Goal: Task Accomplishment & Management: Complete application form

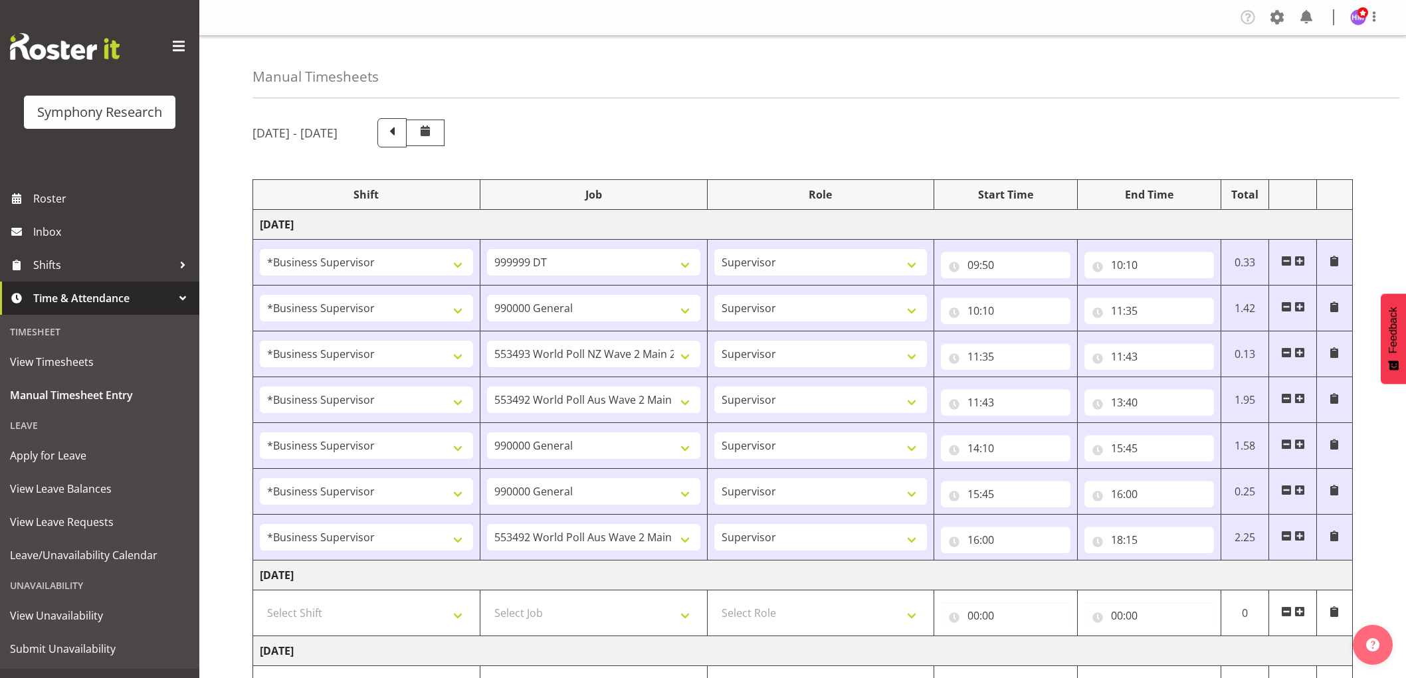
select select "1607"
select select "760"
select select "1607"
select select "743"
select select "1607"
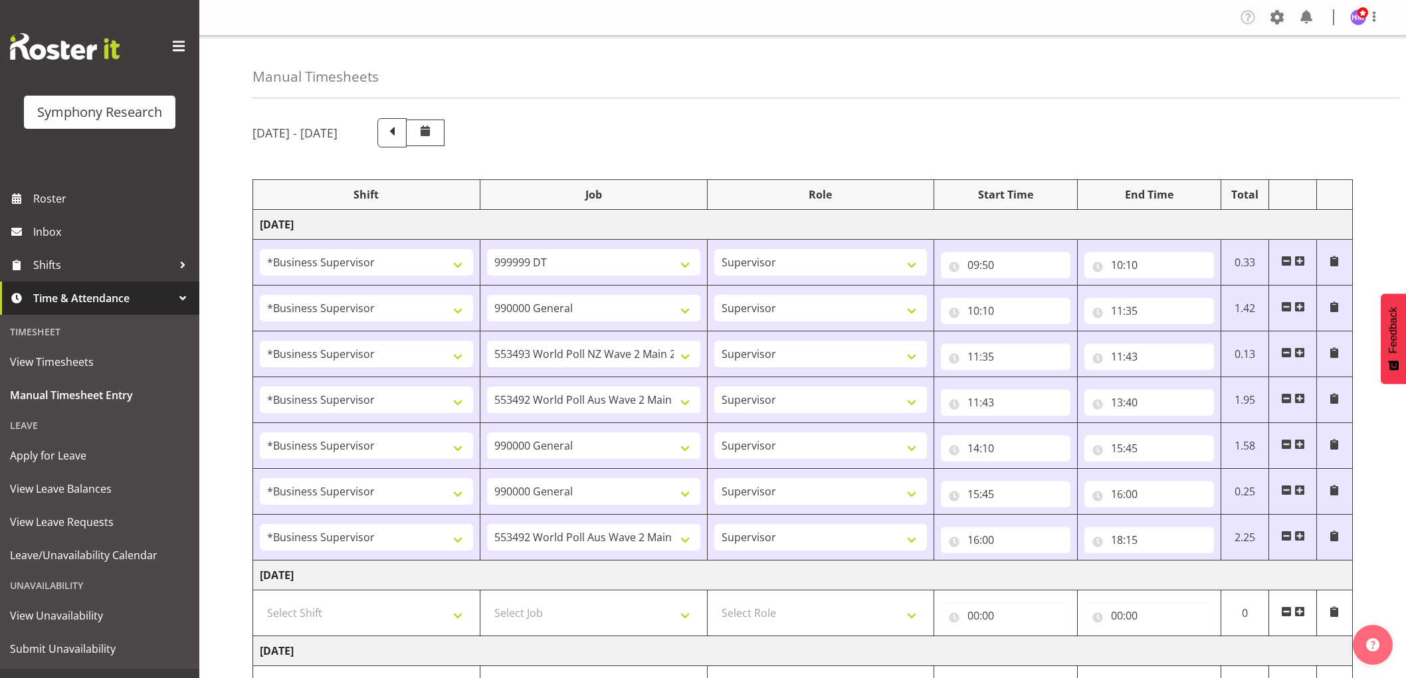
select select "10527"
select select "1607"
select select "10499"
select select "1607"
select select "743"
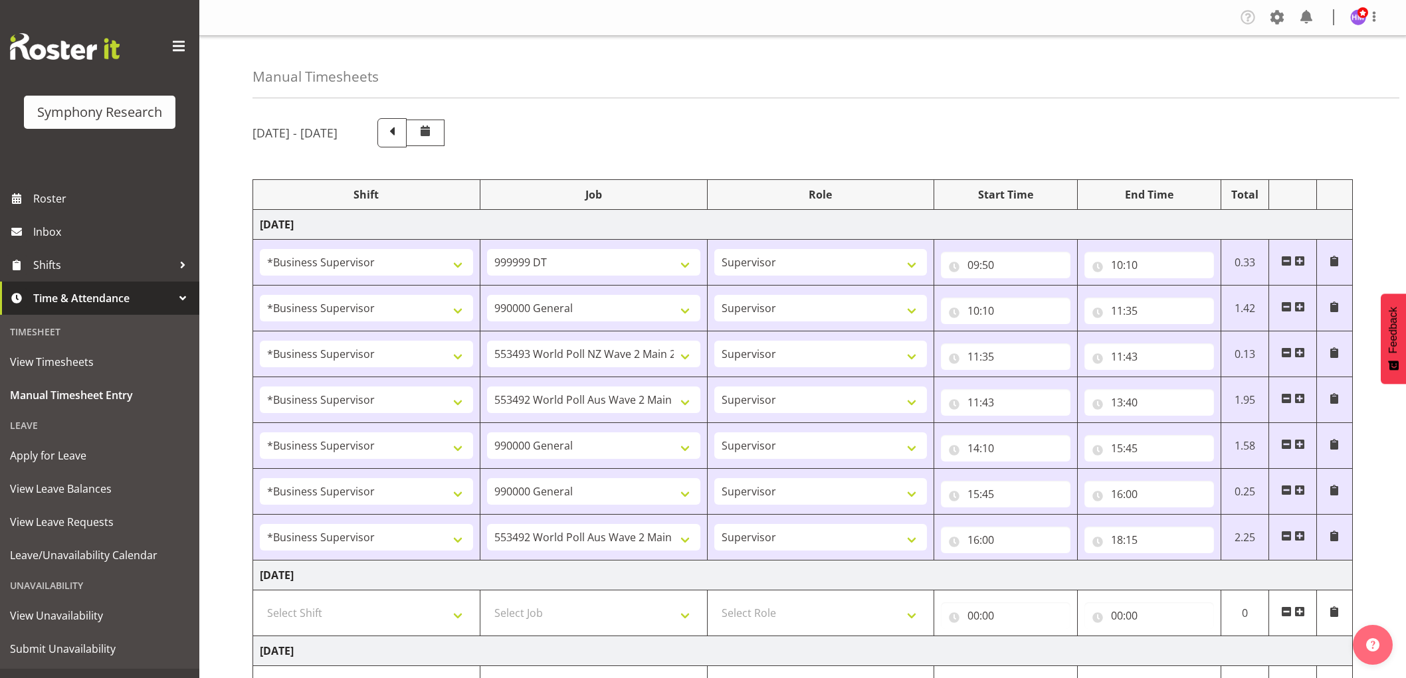
select select "1607"
select select "743"
select select "1607"
select select "10499"
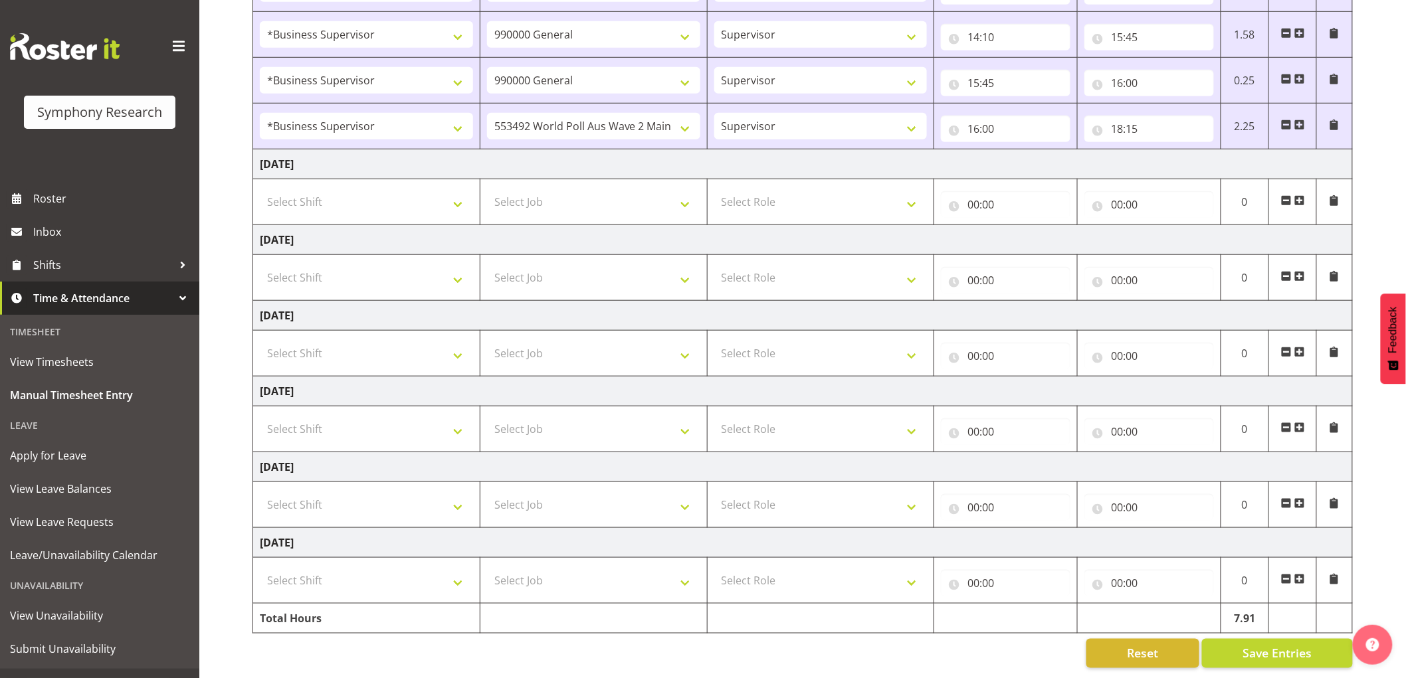
click at [1298, 120] on span at bounding box center [1299, 125] width 11 height 11
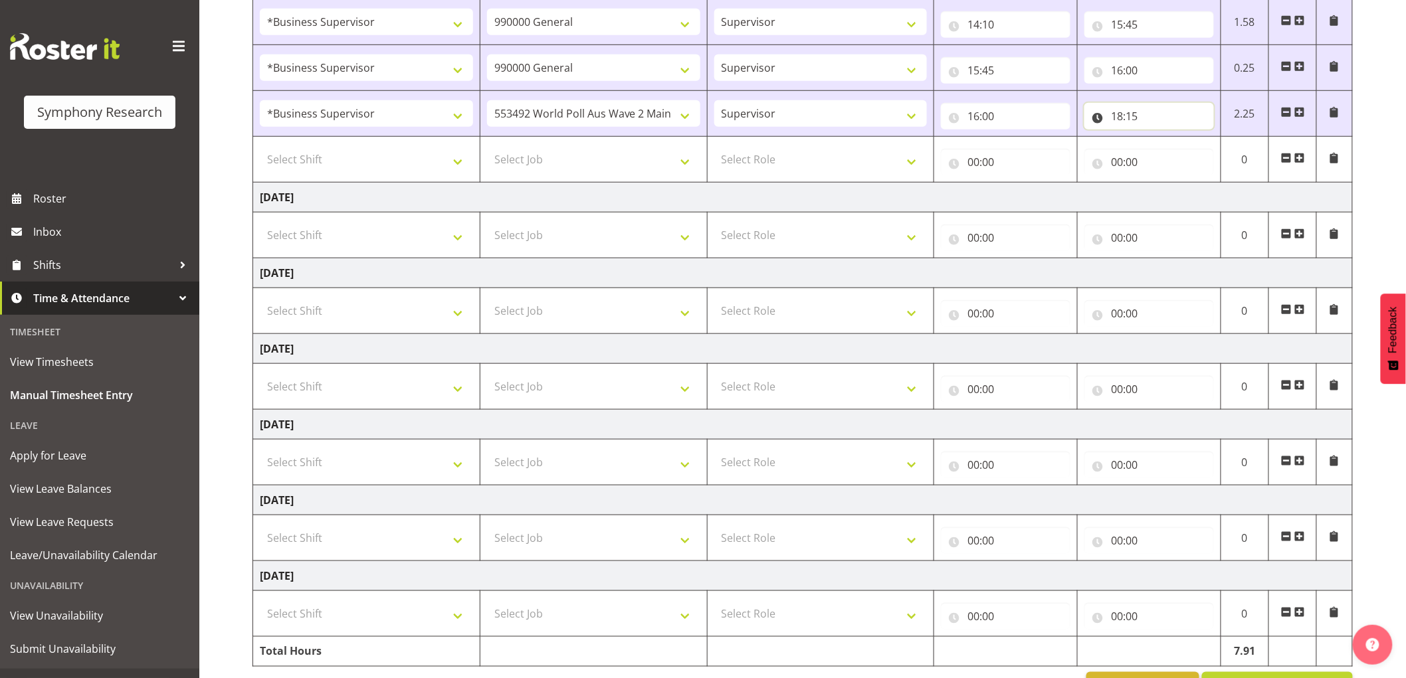
click at [1125, 109] on input "18:15" at bounding box center [1149, 116] width 130 height 27
click at [1141, 116] on input "18:15" at bounding box center [1149, 116] width 130 height 27
click at [1148, 116] on input "18:15" at bounding box center [1149, 116] width 130 height 27
drag, startPoint x: 1223, startPoint y: 149, endPoint x: 1236, endPoint y: 151, distance: 13.6
click at [1223, 149] on select "00 01 02 03 04 05 06 07 08 09 10 11 12 13 14 15 16 17 18 19 20 21 22 23 24 25 2…" at bounding box center [1210, 151] width 30 height 27
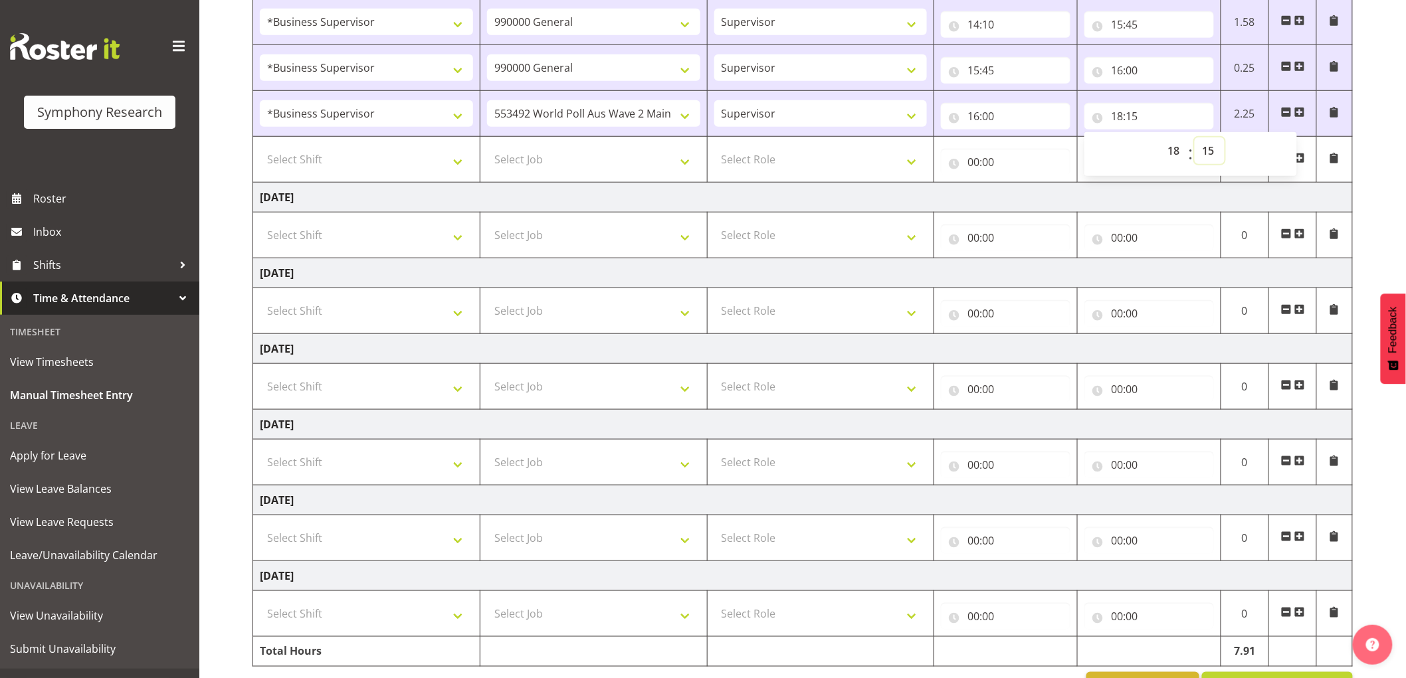
select select "40"
click at [1195, 138] on select "00 01 02 03 04 05 06 07 08 09 10 11 12 13 14 15 16 17 18 19 20 21 22 23 24 25 2…" at bounding box center [1210, 151] width 30 height 27
type input "18:40"
click at [341, 158] on select "Select Shift !!Weekend Residential (Roster IT Shift Label) *Business 9/10am ~ 4…" at bounding box center [366, 159] width 213 height 27
select select "1607"
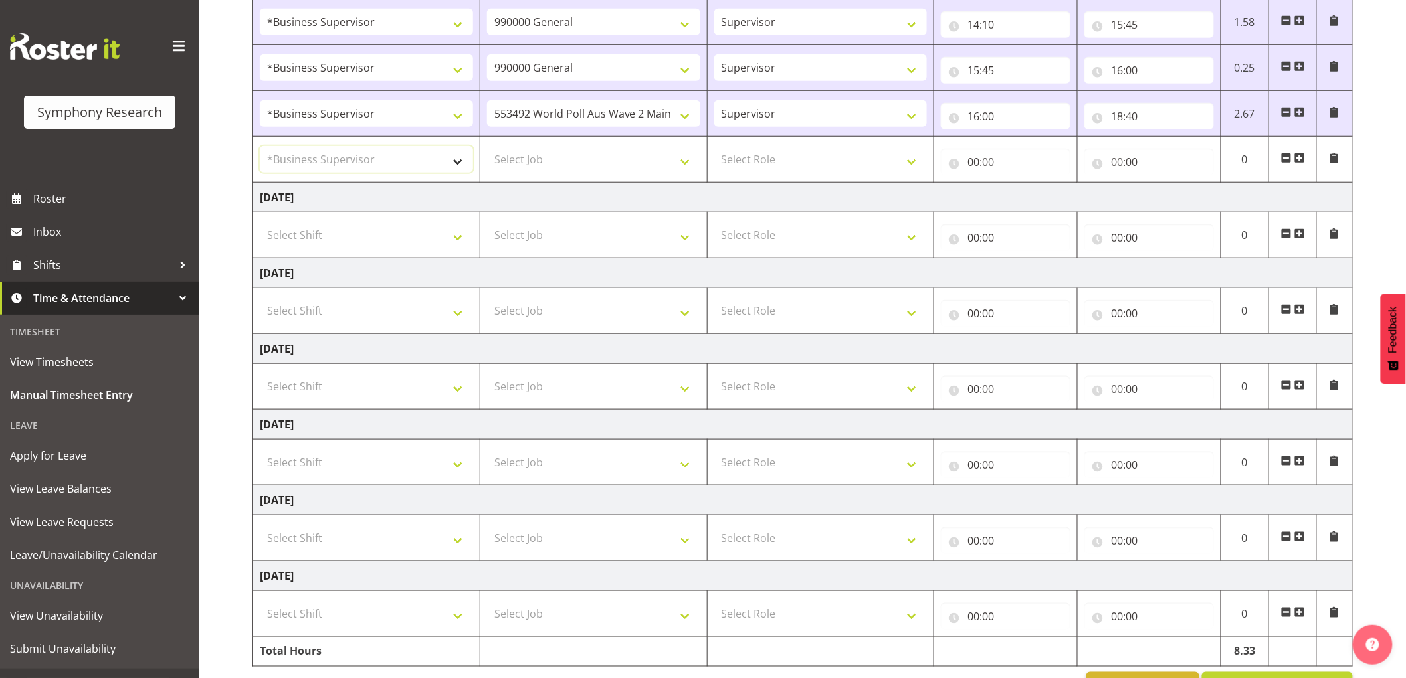
click at [260, 146] on select "Select Shift !!Weekend Residential (Roster IT Shift Label) *Business 9/10am ~ 4…" at bounding box center [366, 159] width 213 height 27
click at [601, 171] on select "Select Job 550060 IF Admin 553492 World Poll Aus Wave 2 Main 2025 553493 World …" at bounding box center [593, 159] width 213 height 27
select select "10575"
click at [487, 146] on select "Select Job 550060 IF Admin 553492 World Poll Aus Wave 2 Main 2025 553493 World …" at bounding box center [593, 159] width 213 height 27
click at [808, 181] on td "Select Role Supervisor Interviewing Briefing" at bounding box center [820, 160] width 227 height 46
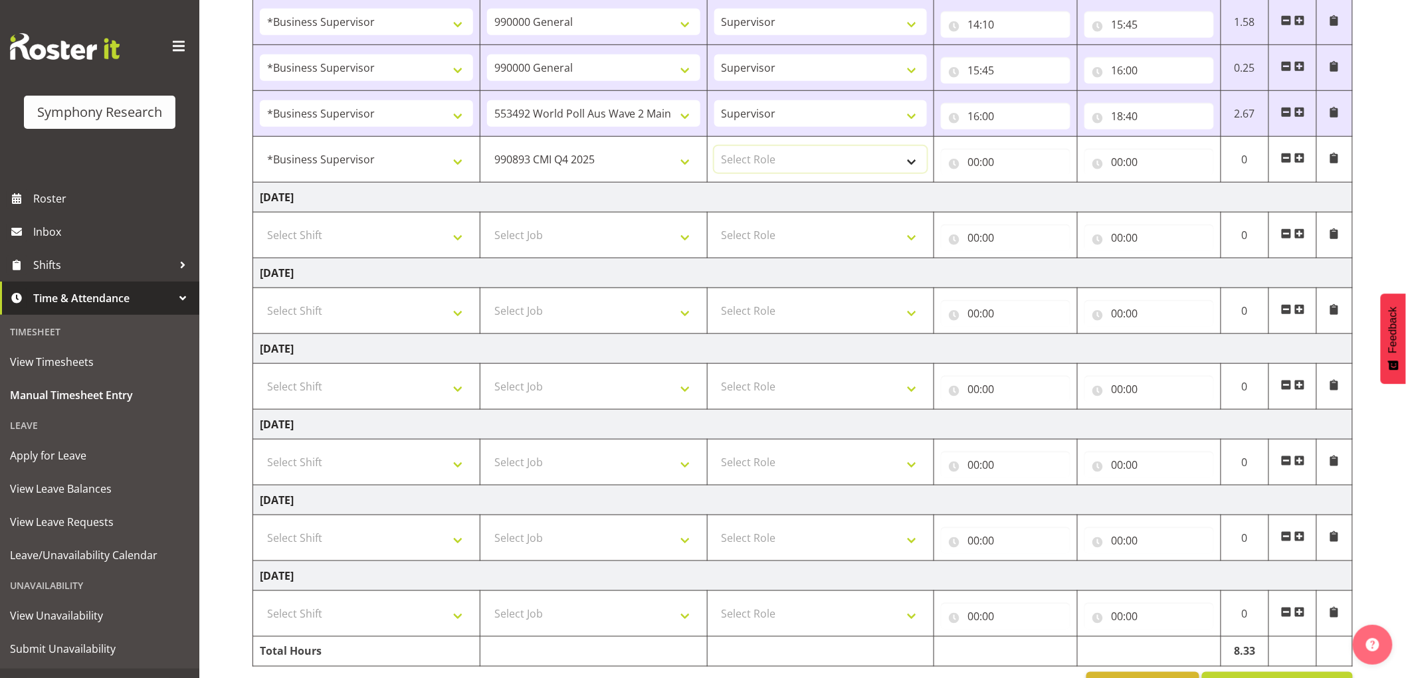
click at [801, 160] on select "Select Role Supervisor Interviewing Briefing" at bounding box center [820, 159] width 213 height 27
select select "45"
click at [714, 146] on select "Select Role Supervisor Interviewing Briefing" at bounding box center [820, 159] width 213 height 27
drag, startPoint x: 977, startPoint y: 169, endPoint x: 981, endPoint y: 176, distance: 8.3
click at [978, 171] on input "00:00" at bounding box center [1006, 162] width 130 height 27
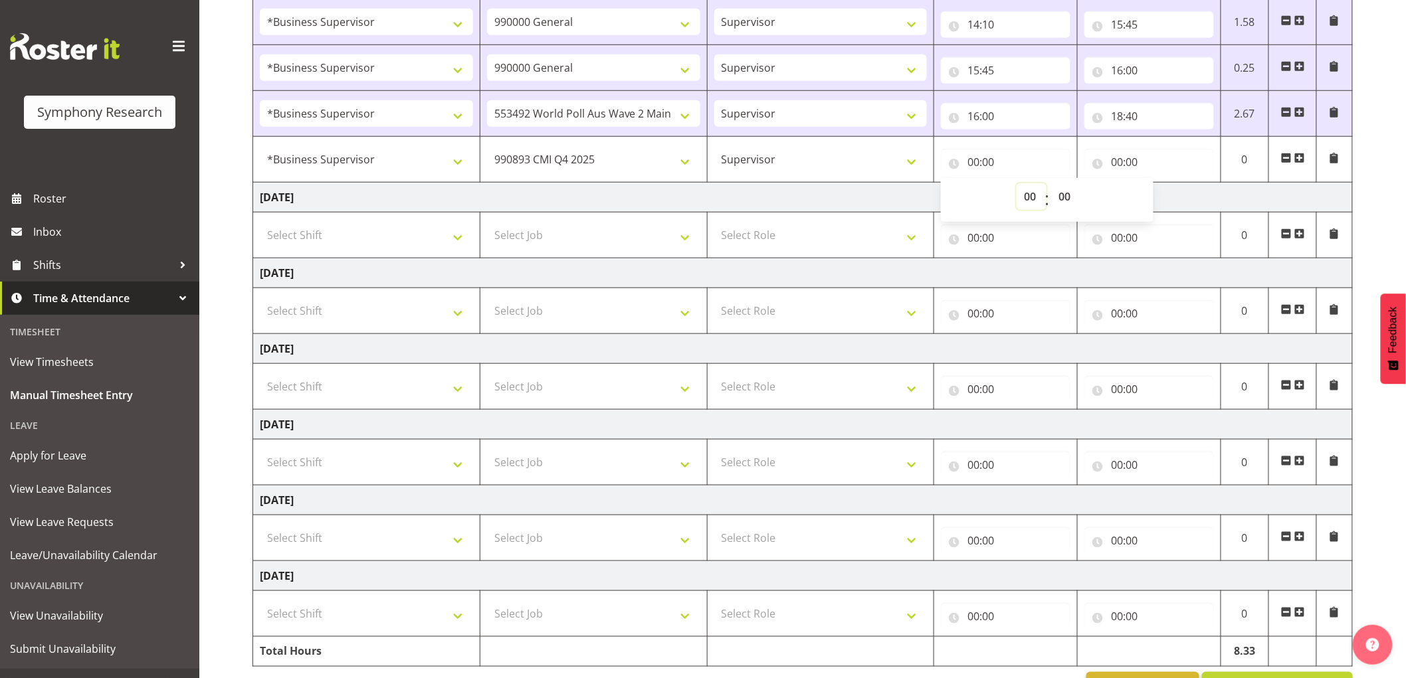
drag, startPoint x: 1030, startPoint y: 197, endPoint x: 1052, endPoint y: 201, distance: 22.9
click at [1030, 197] on select "00 01 02 03 04 05 06 07 08 09 10 11 12 13 14 15 16 17 18 19 20 21 22 23" at bounding box center [1031, 196] width 30 height 27
select select "18"
click at [1016, 183] on select "00 01 02 03 04 05 06 07 08 09 10 11 12 13 14 15 16 17 18 19 20 21 22 23" at bounding box center [1031, 196] width 30 height 27
type input "18:00"
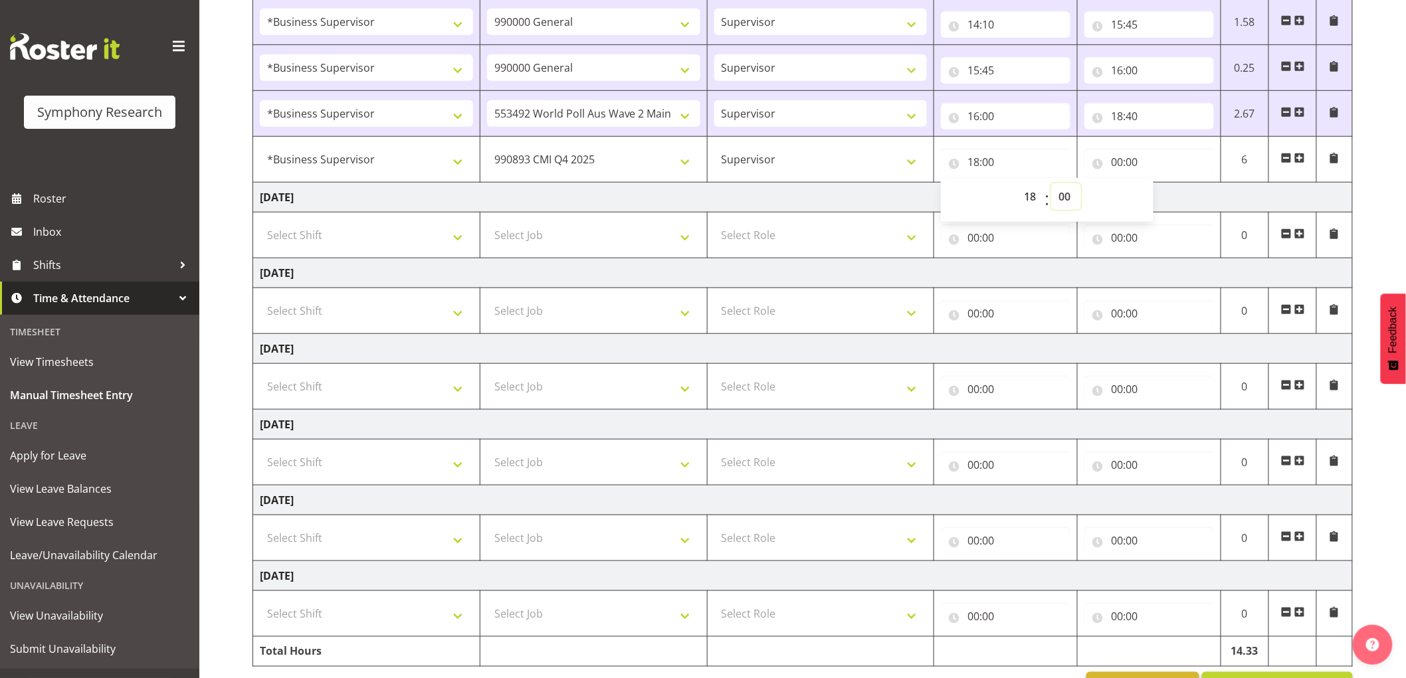
click at [1059, 201] on select "00 01 02 03 04 05 06 07 08 09 10 11 12 13 14 15 16 17 18 19 20 21 22 23 24 25 2…" at bounding box center [1066, 196] width 30 height 27
select select "40"
click at [1051, 183] on select "00 01 02 03 04 05 06 07 08 09 10 11 12 13 14 15 16 17 18 19 20 21 22 23 24 25 2…" at bounding box center [1066, 196] width 30 height 27
type input "18:40"
drag, startPoint x: 1117, startPoint y: 169, endPoint x: 1131, endPoint y: 173, distance: 14.7
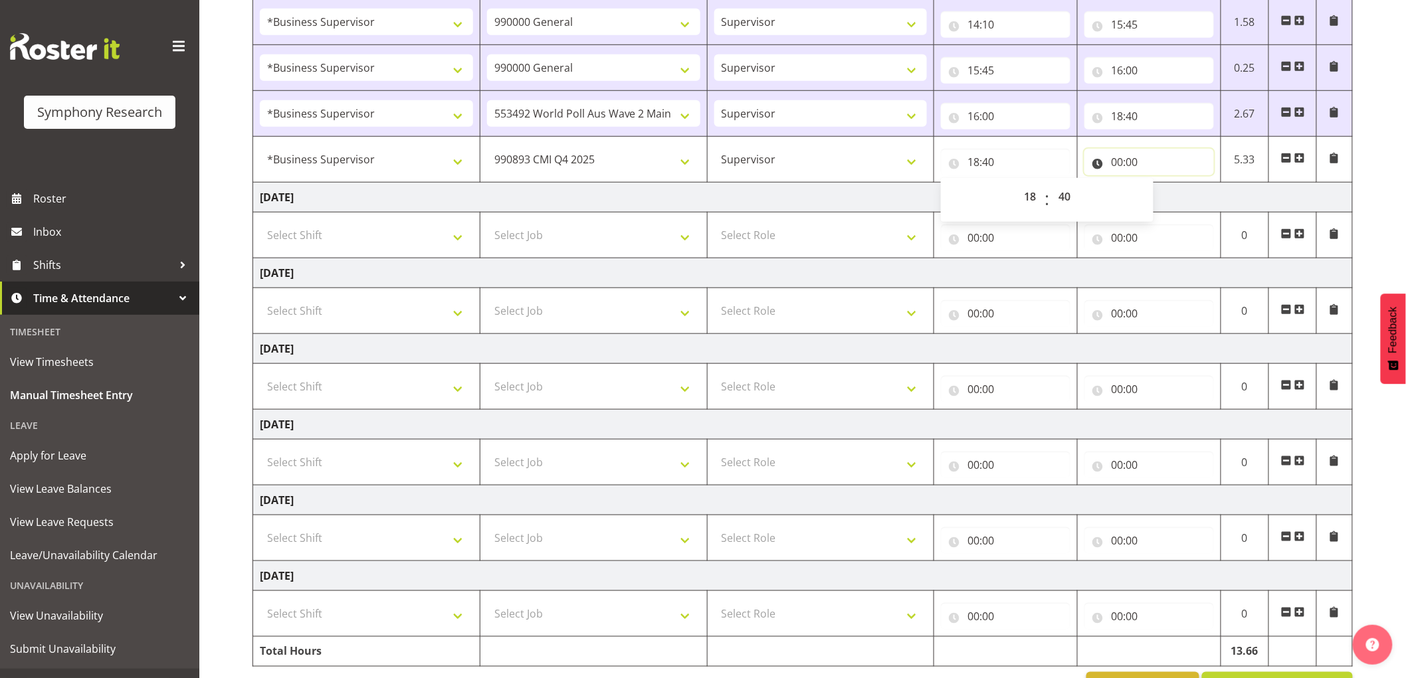
click at [1117, 169] on input "00:00" at bounding box center [1149, 162] width 130 height 27
click at [1179, 201] on select "00 01 02 03 04 05 06 07 08 09 10 11 12 13 14 15 16 17 18 19 20 21 22 23" at bounding box center [1175, 196] width 30 height 27
select select "18"
click at [1160, 183] on select "00 01 02 03 04 05 06 07 08 09 10 11 12 13 14 15 16 17 18 19 20 21 22 23" at bounding box center [1175, 196] width 30 height 27
type input "18:00"
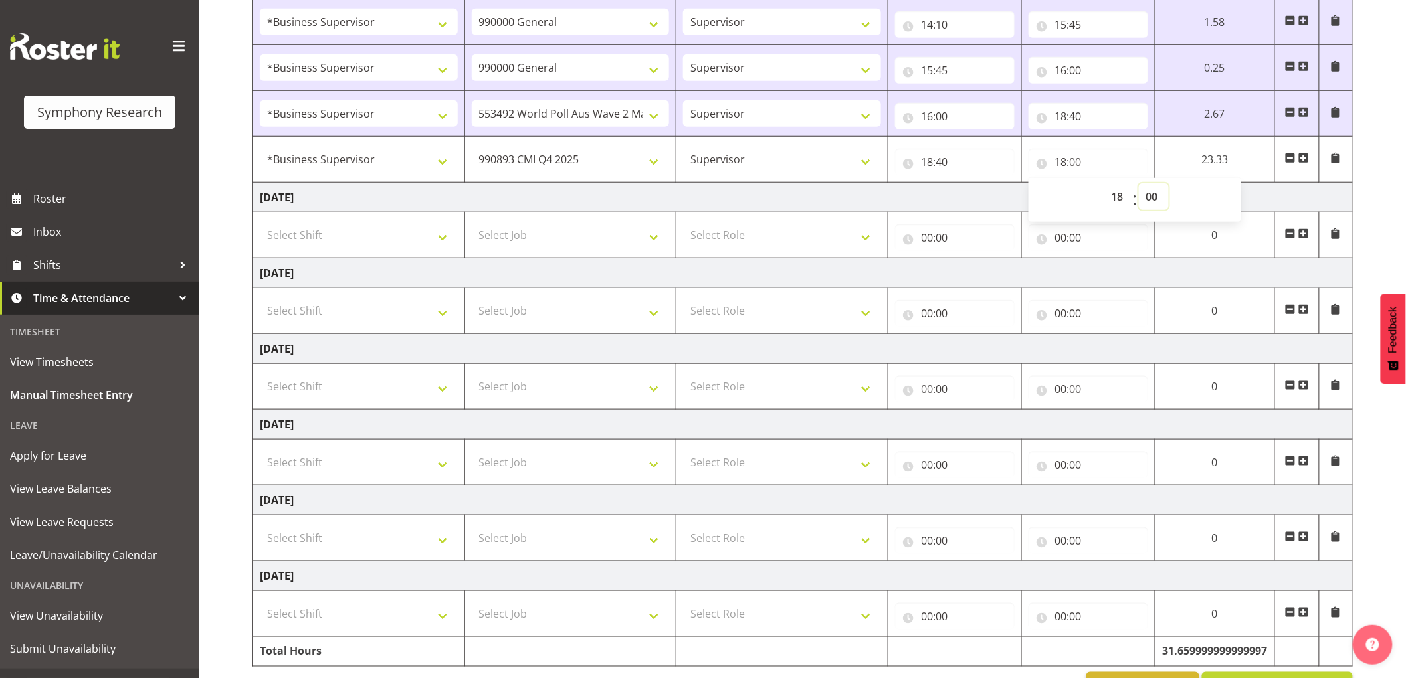
click at [1157, 198] on select "00 01 02 03 04 05 06 07 08 09 10 11 12 13 14 15 16 17 18 19 20 21 22 23 24 25 2…" at bounding box center [1154, 196] width 30 height 27
select select "50"
click at [1169, 183] on select "00 01 02 03 04 05 06 07 08 09 10 11 12 13 14 15 16 17 18 19 20 21 22 23 24 25 2…" at bounding box center [1154, 196] width 30 height 27
type input "18:50"
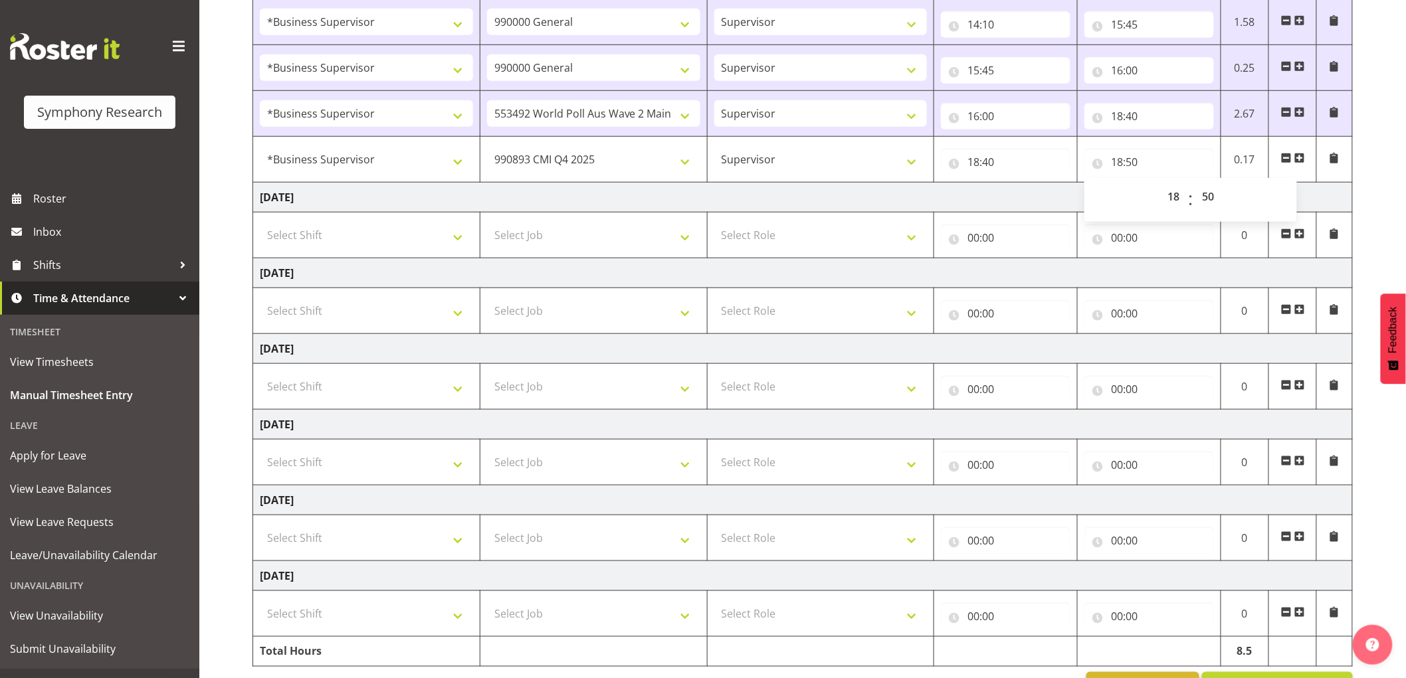
click at [1326, 199] on td "Tuesday 30th September 2025" at bounding box center [803, 198] width 1100 height 30
click at [1300, 158] on span at bounding box center [1299, 158] width 11 height 11
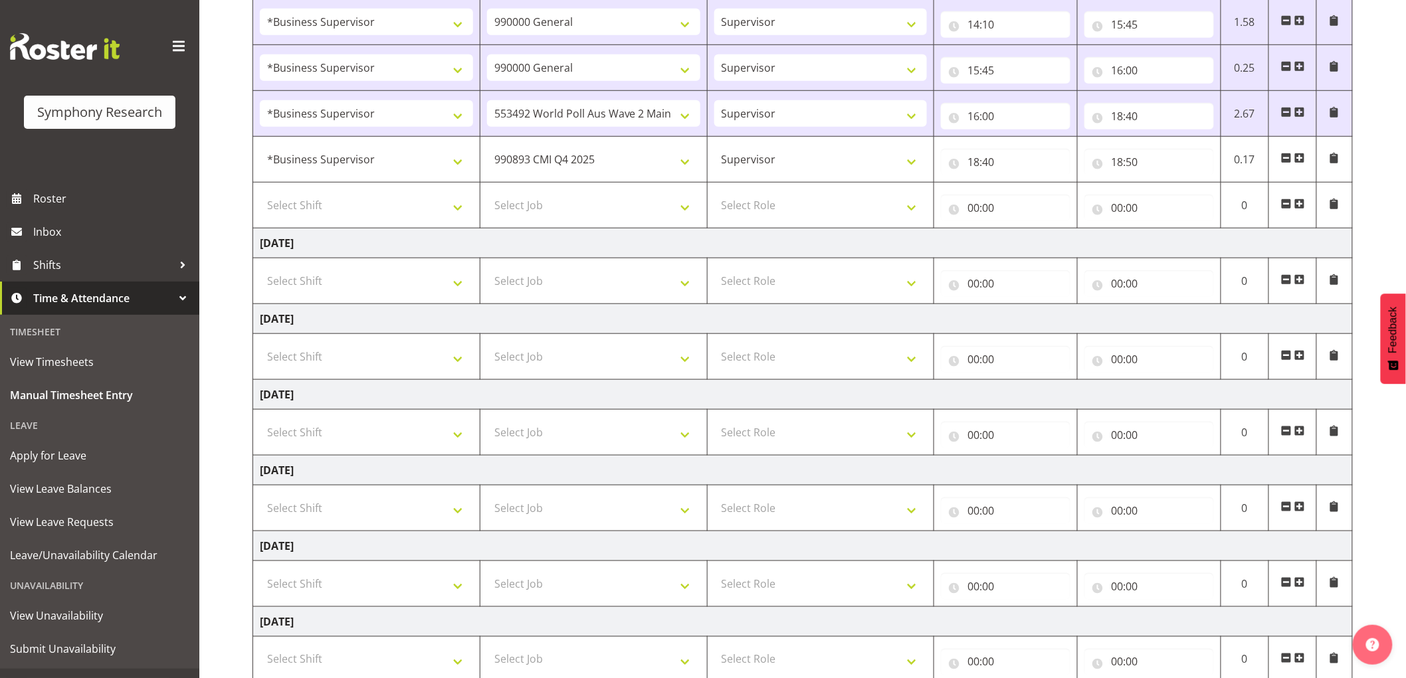
click at [309, 183] on td "Select Shift !!Weekend Residential (Roster IT Shift Label) *Business 9/10am ~ 4…" at bounding box center [366, 206] width 227 height 46
click at [309, 206] on select "Select Shift !!Weekend Residential (Roster IT Shift Label) *Business 9/10am ~ 4…" at bounding box center [366, 205] width 213 height 27
select select "1607"
click at [260, 192] on select "Select Shift !!Weekend Residential (Roster IT Shift Label) *Business 9/10am ~ 4…" at bounding box center [366, 205] width 213 height 27
click at [609, 229] on td "Tuesday 30th September 2025" at bounding box center [803, 244] width 1100 height 30
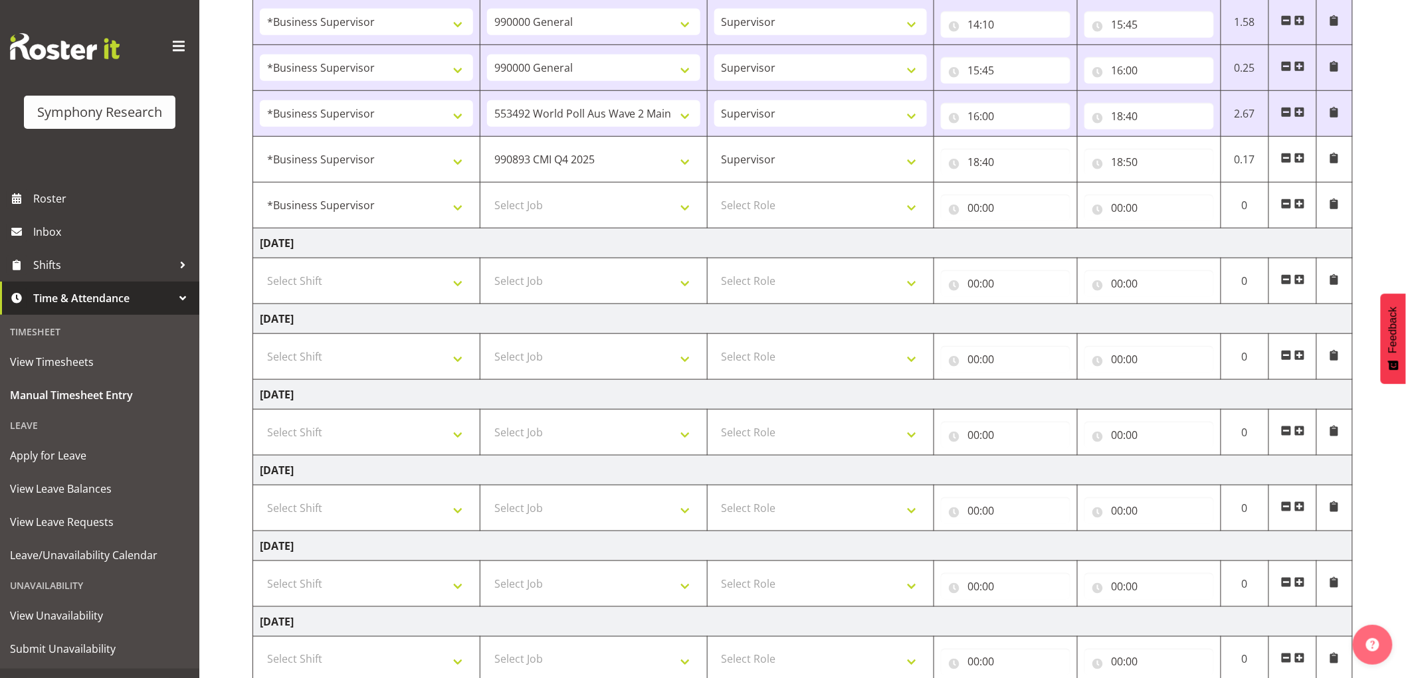
click at [572, 226] on td "Select Job 550060 IF Admin 553492 World Poll Aus Wave 2 Main 2025 553493 World …" at bounding box center [593, 206] width 227 height 46
click at [571, 211] on select "Select Job 550060 IF Admin 553492 World Poll Aus Wave 2 Main 2025 553493 World …" at bounding box center [593, 205] width 213 height 27
select select "10587"
click at [487, 192] on select "Select Job 550060 IF Admin 553492 World Poll Aus Wave 2 Main 2025 553493 World …" at bounding box center [593, 205] width 213 height 27
drag, startPoint x: 795, startPoint y: 207, endPoint x: 795, endPoint y: 217, distance: 10.0
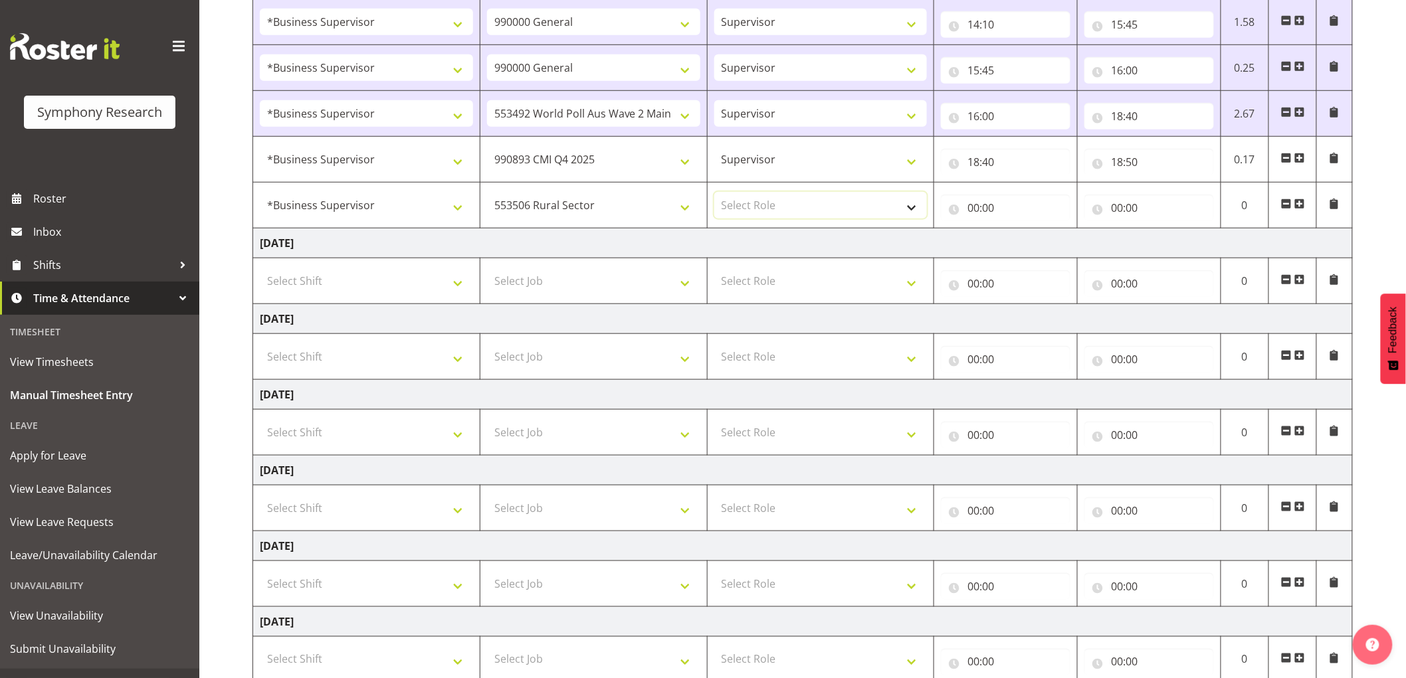
click at [795, 211] on select "Select Role Supervisor Interviewing Briefing" at bounding box center [820, 205] width 213 height 27
select select "45"
click at [714, 192] on select "Select Role Supervisor Interviewing Briefing" at bounding box center [820, 205] width 213 height 27
click at [979, 206] on input "00:00" at bounding box center [1006, 208] width 130 height 27
drag, startPoint x: 1010, startPoint y: 241, endPoint x: 1035, endPoint y: 248, distance: 26.3
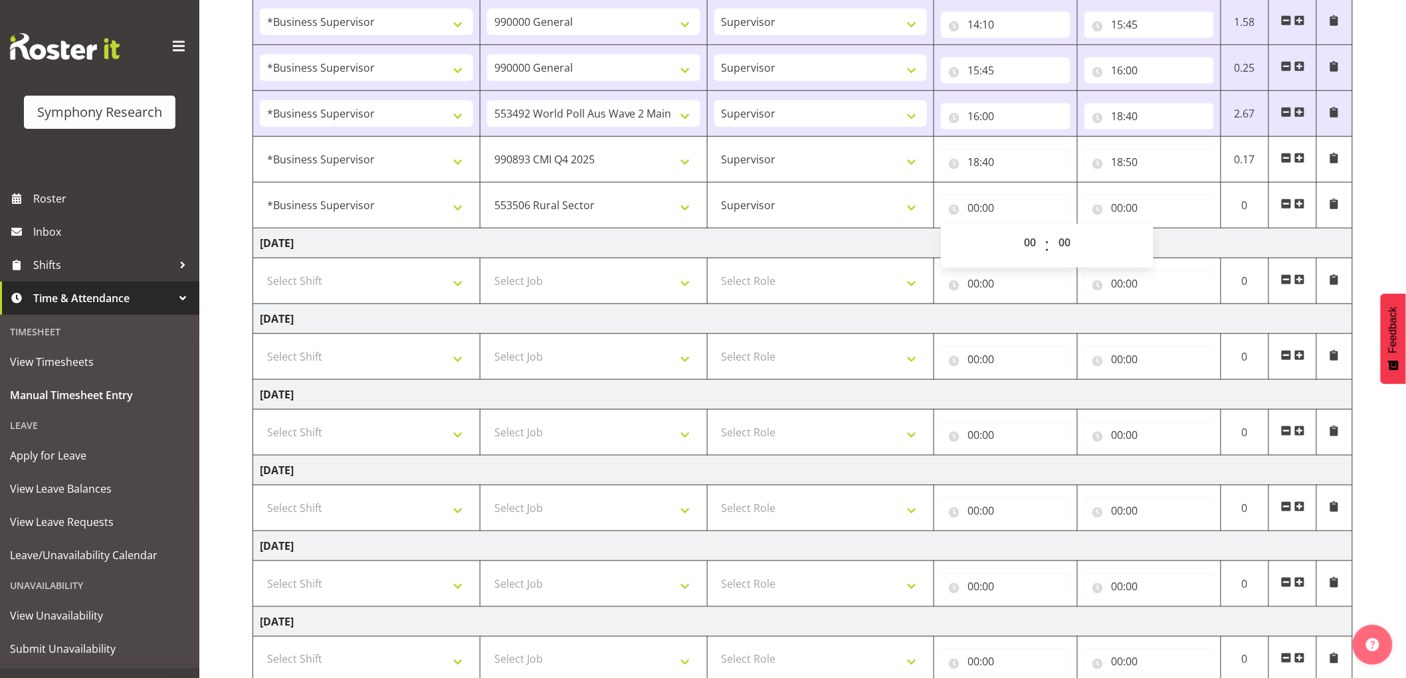
click at [1022, 247] on div "00 01 02 03 04 05 06 07 08 09 10 11 12 13 14 15 16 17 18 19 20 21 22 23 : 00 01…" at bounding box center [1047, 245] width 213 height 33
click at [1035, 248] on select "00 01 02 03 04 05 06 07 08 09 10 11 12 13 14 15 16 17 18 19 20 21 22 23" at bounding box center [1031, 242] width 30 height 27
select select "18"
click at [1016, 229] on select "00 01 02 03 04 05 06 07 08 09 10 11 12 13 14 15 16 17 18 19 20 21 22 23" at bounding box center [1031, 242] width 30 height 27
type input "18:00"
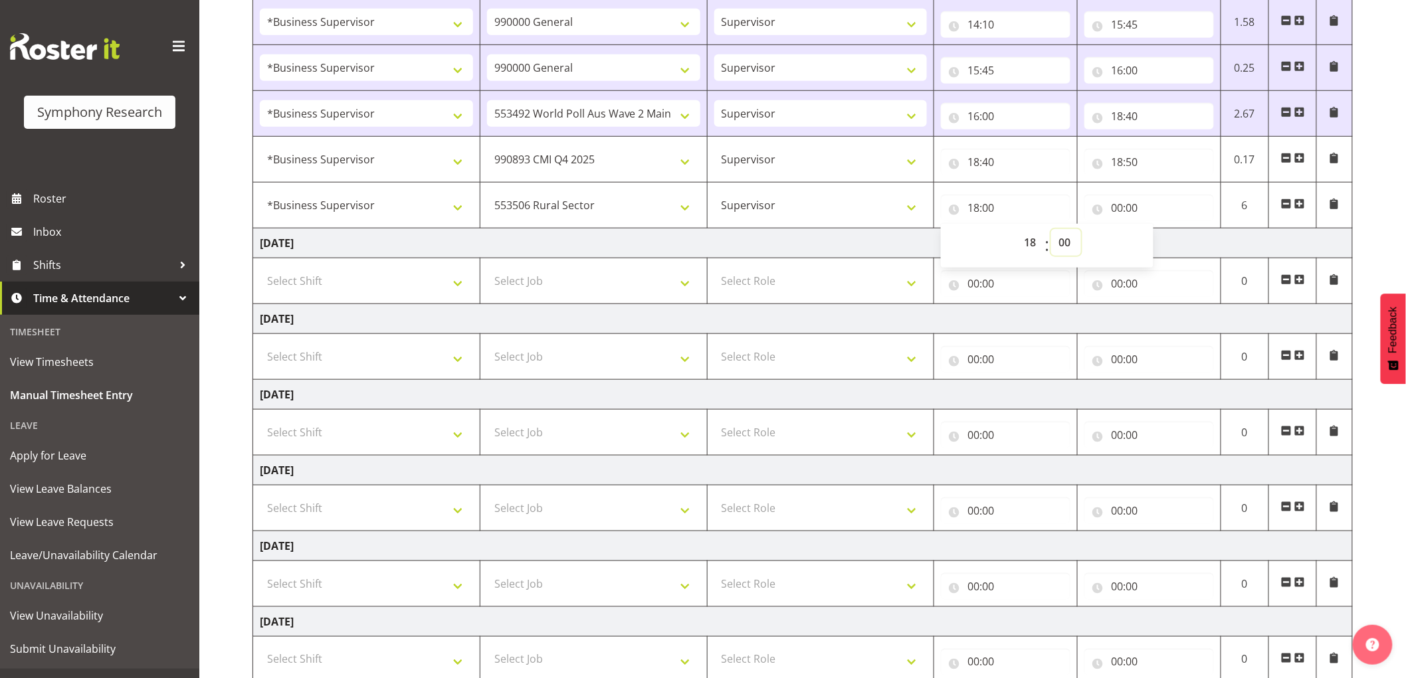
click at [1058, 249] on select "00 01 02 03 04 05 06 07 08 09 10 11 12 13 14 15 16 17 18 19 20 21 22 23 24 25 2…" at bounding box center [1066, 242] width 30 height 27
select select "50"
click at [1051, 229] on select "00 01 02 03 04 05 06 07 08 09 10 11 12 13 14 15 16 17 18 19 20 21 22 23 24 25 2…" at bounding box center [1066, 242] width 30 height 27
type input "18:50"
click at [1205, 236] on td "Tuesday 30th September 2025" at bounding box center [803, 244] width 1100 height 30
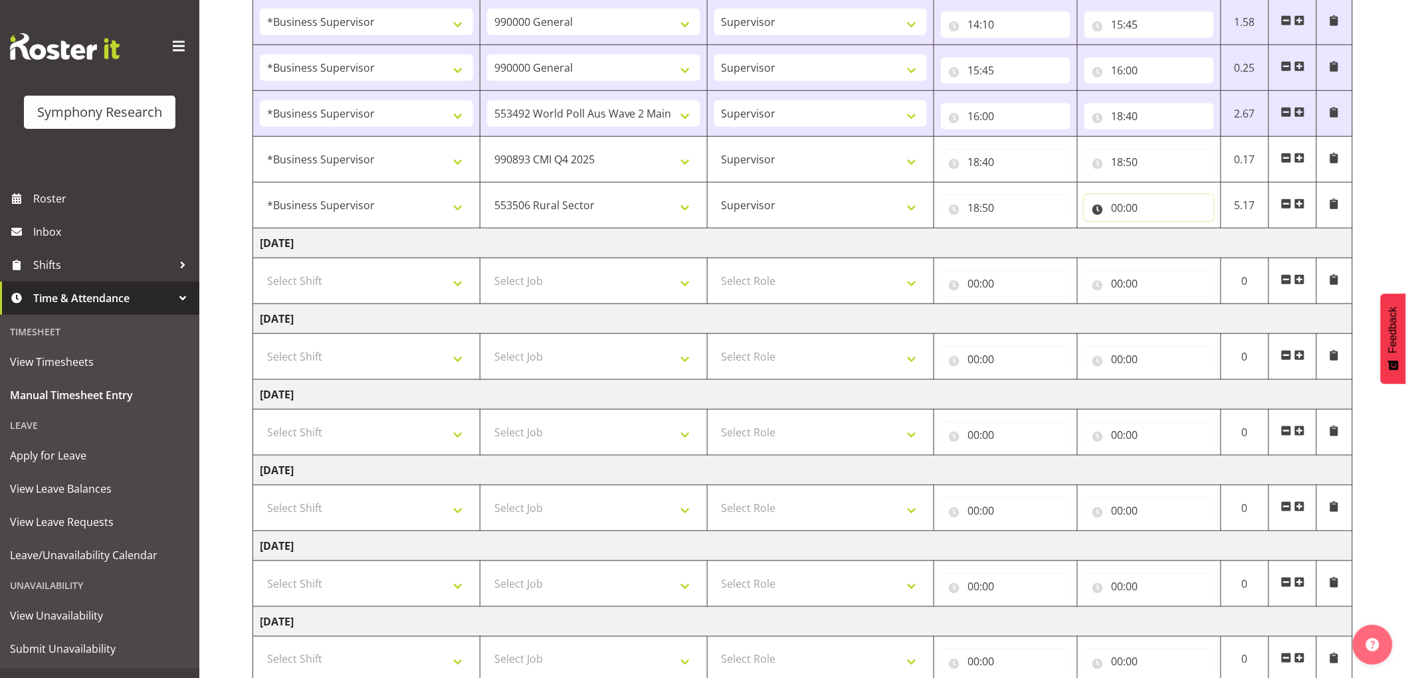
click at [1116, 205] on input "00:00" at bounding box center [1149, 208] width 130 height 27
drag, startPoint x: 1165, startPoint y: 246, endPoint x: 1176, endPoint y: 255, distance: 14.1
click at [1165, 244] on select "00 01 02 03 04 05 06 07 08 09 10 11 12 13 14 15 16 17 18 19 20 21 22 23" at bounding box center [1175, 242] width 30 height 27
select select "20"
click at [1160, 229] on select "00 01 02 03 04 05 06 07 08 09 10 11 12 13 14 15 16 17 18 19 20 21 22 23" at bounding box center [1175, 242] width 30 height 27
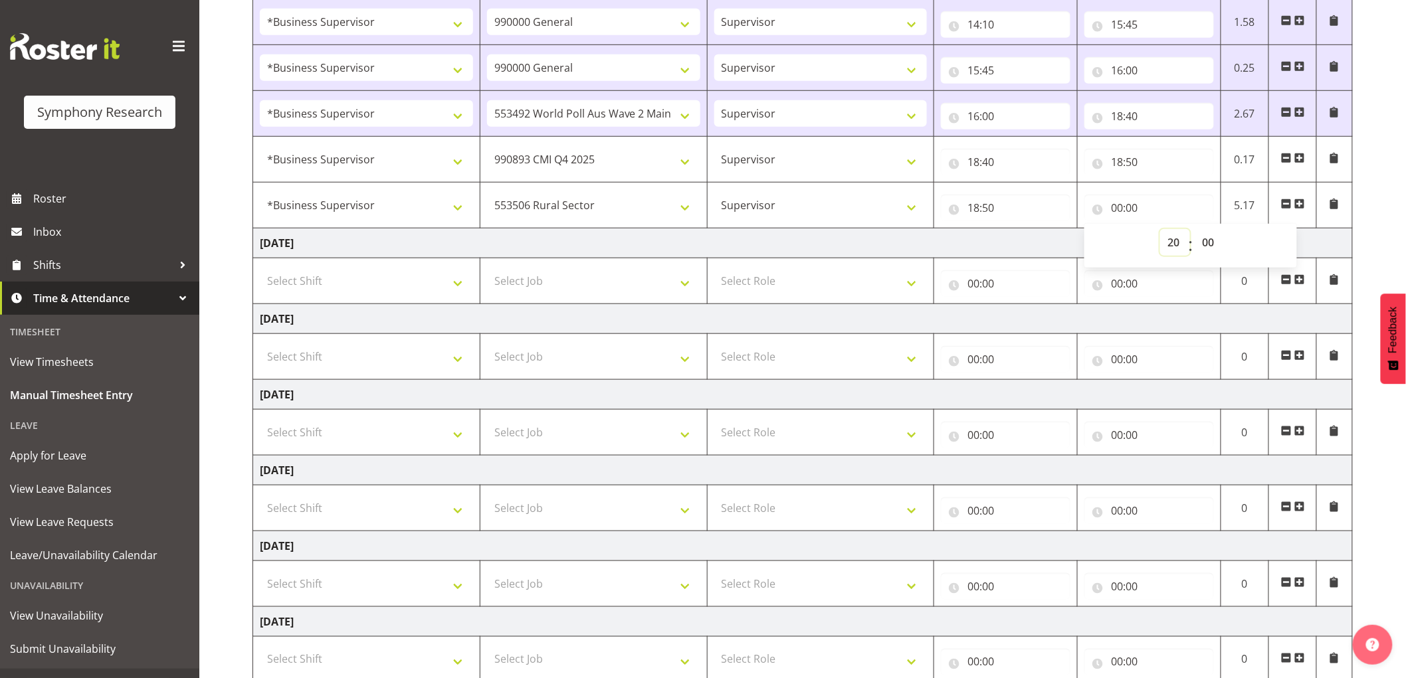
type input "20:00"
click at [799, 259] on td "Select Role Supervisor Interviewing Briefing" at bounding box center [820, 281] width 227 height 46
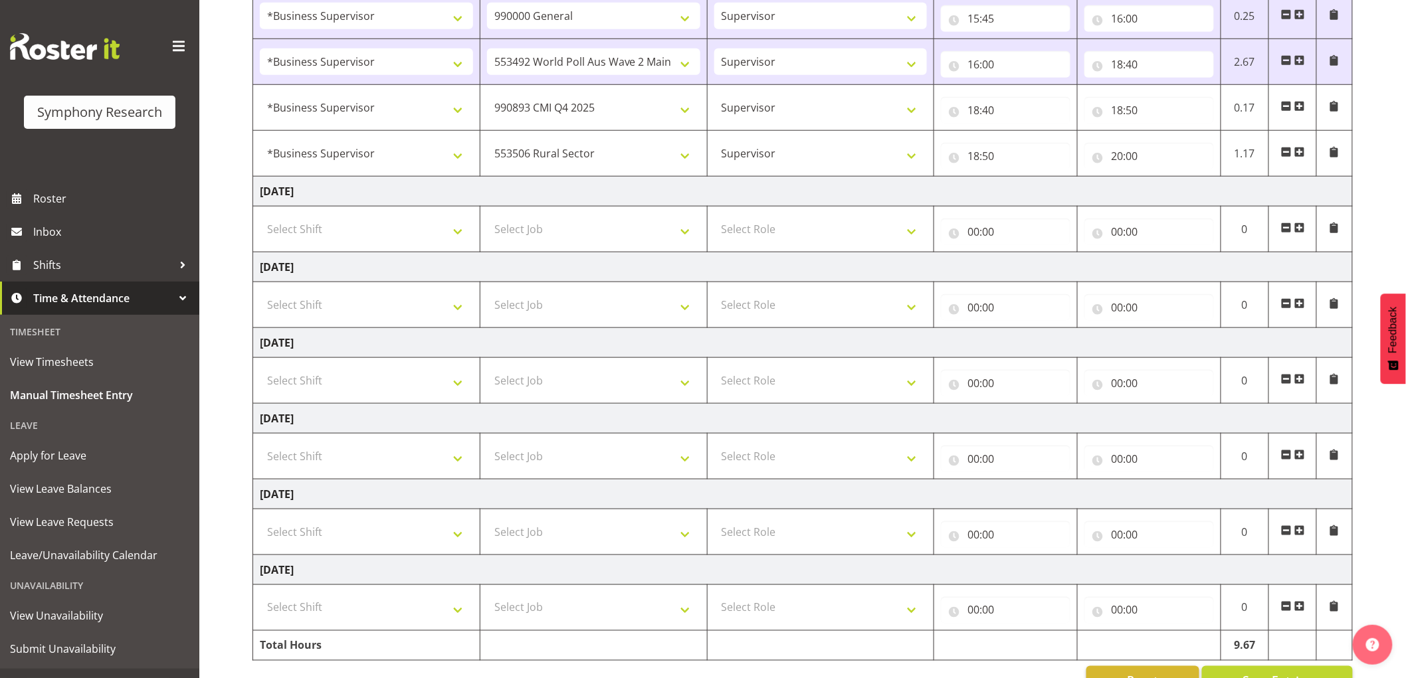
scroll to position [516, 0]
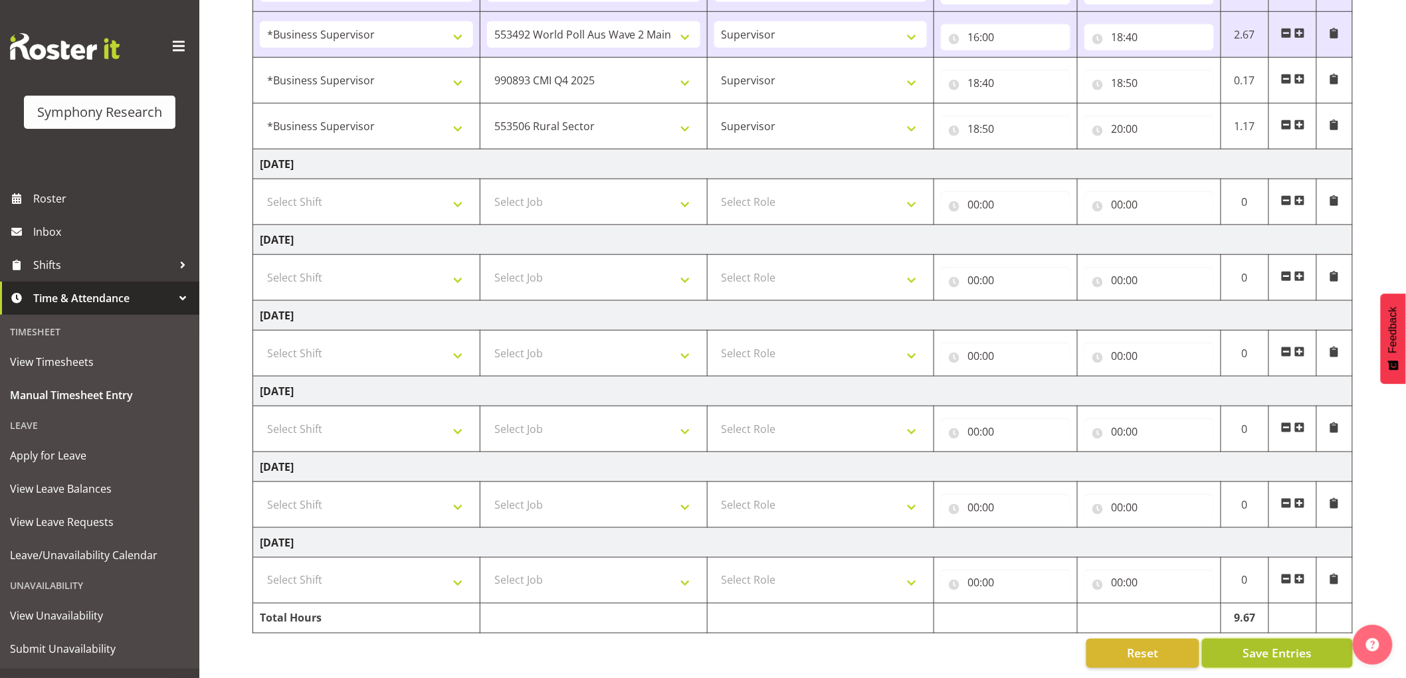
click at [1279, 645] on span "Save Entries" at bounding box center [1276, 653] width 69 height 17
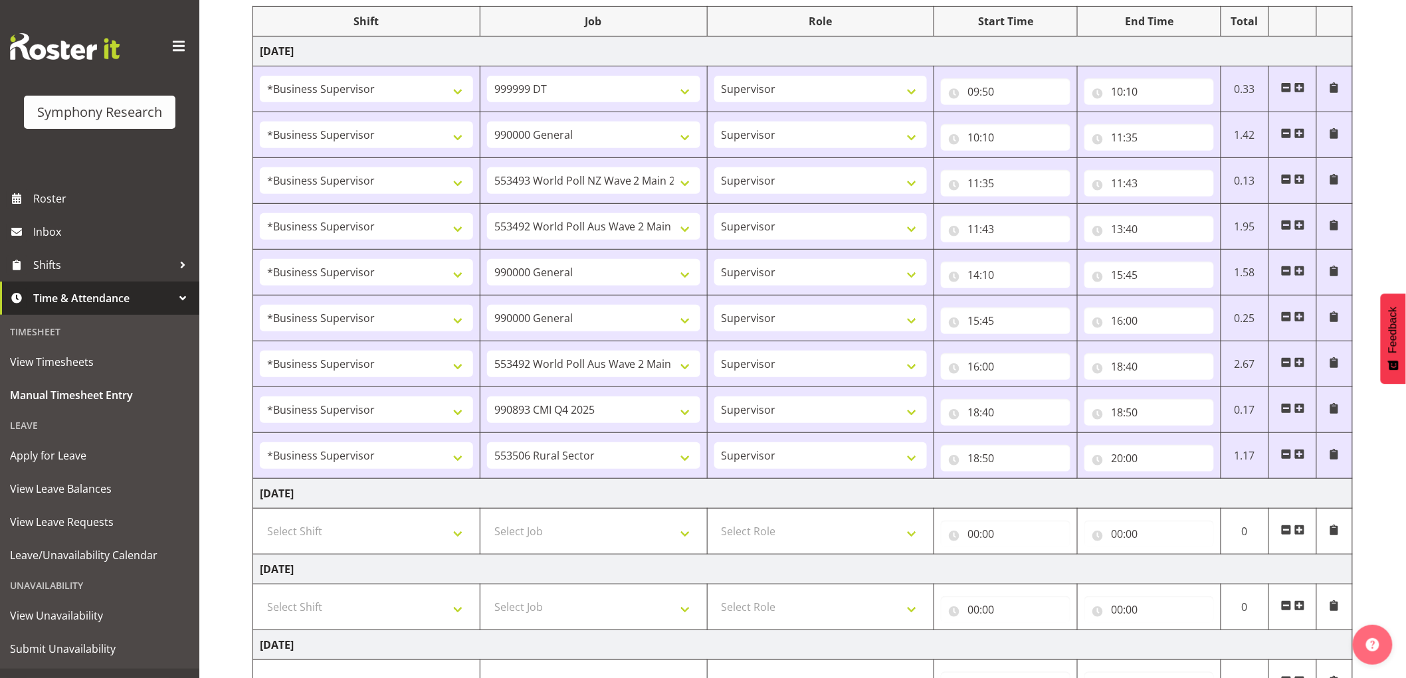
scroll to position [294, 0]
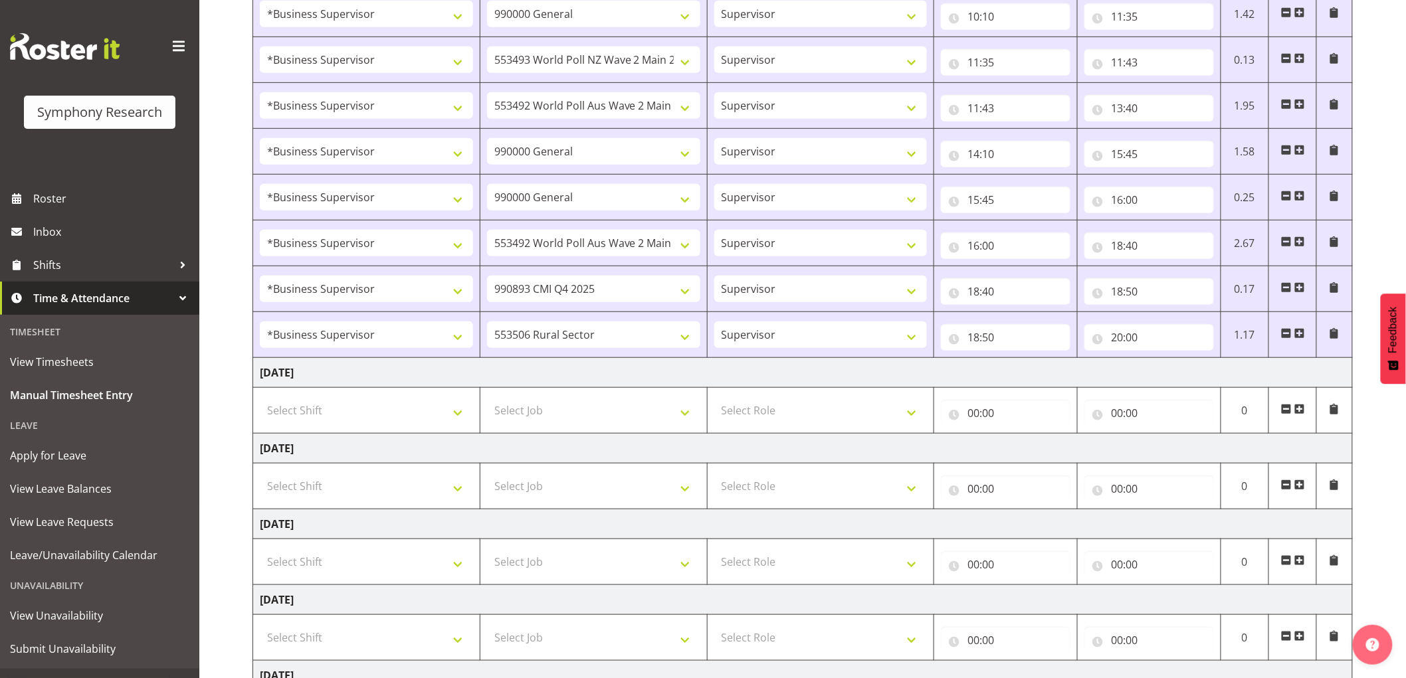
click at [86, 306] on span "Time & Attendance" at bounding box center [103, 298] width 140 height 20
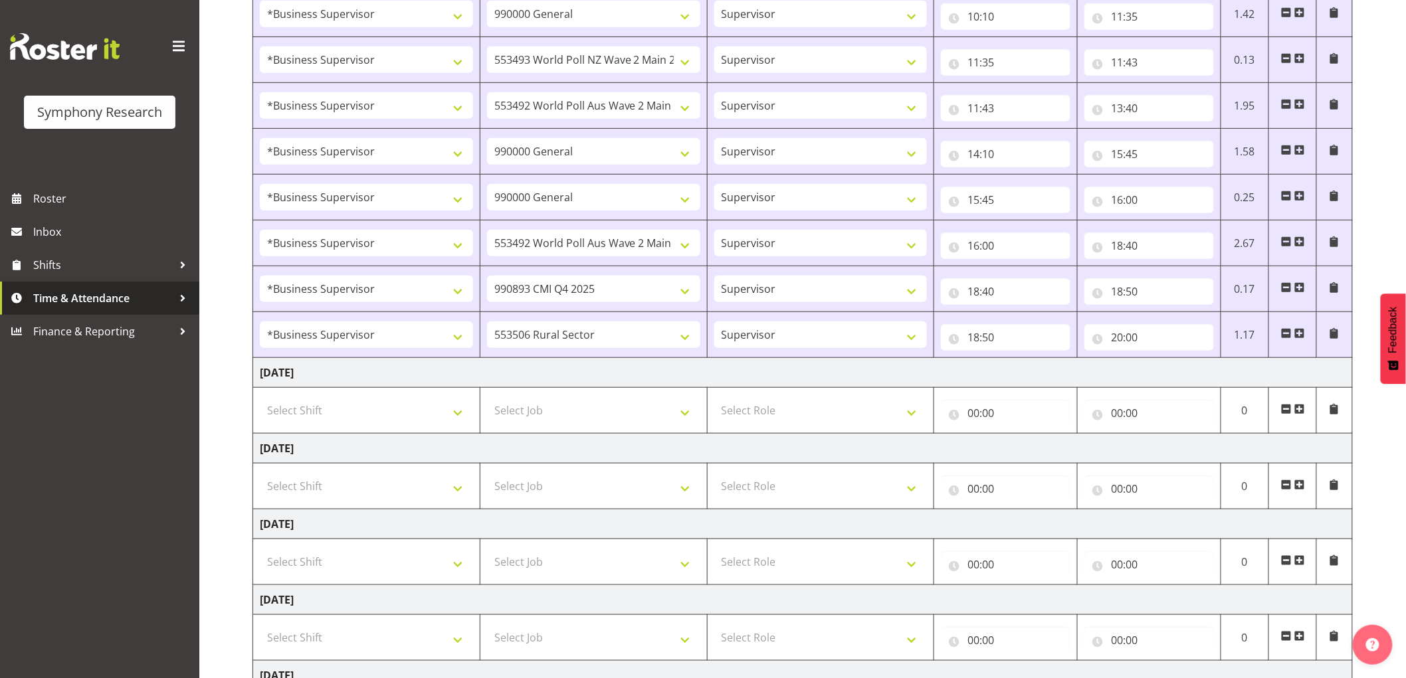
click at [86, 306] on span "Time & Attendance" at bounding box center [103, 298] width 140 height 20
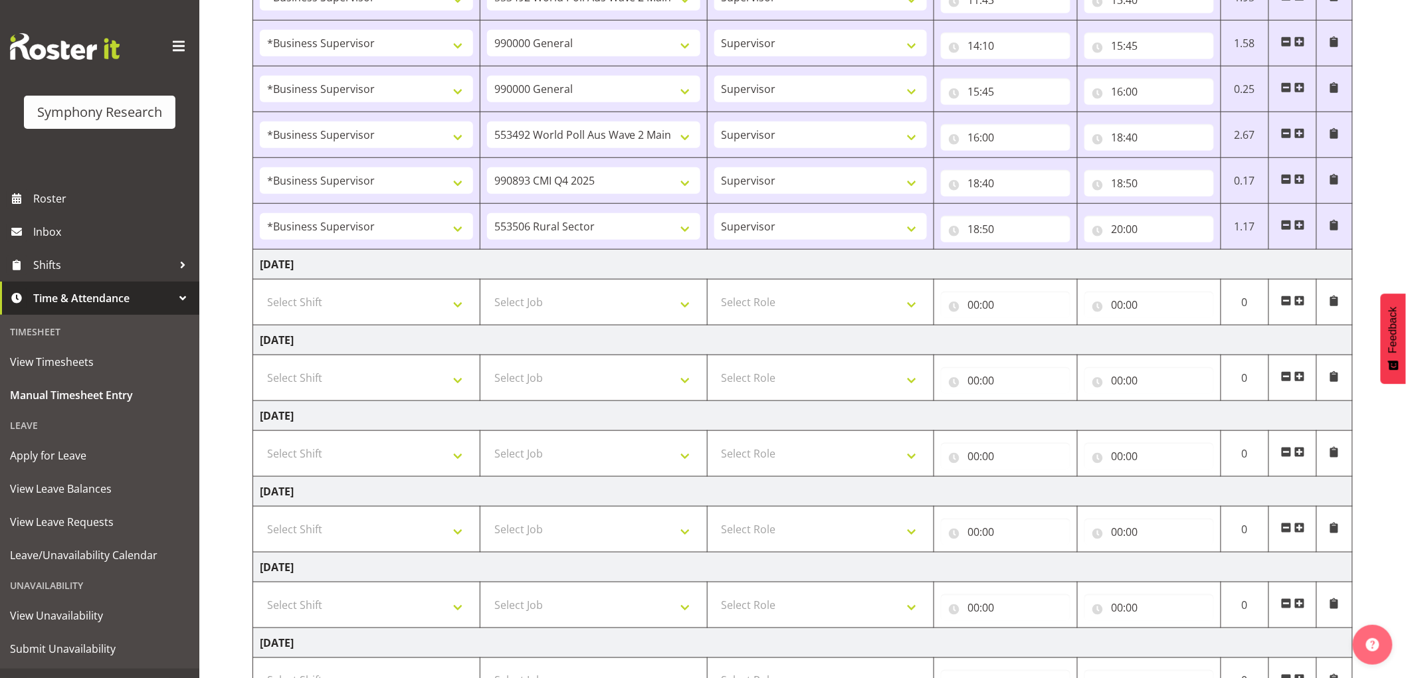
scroll to position [516, 0]
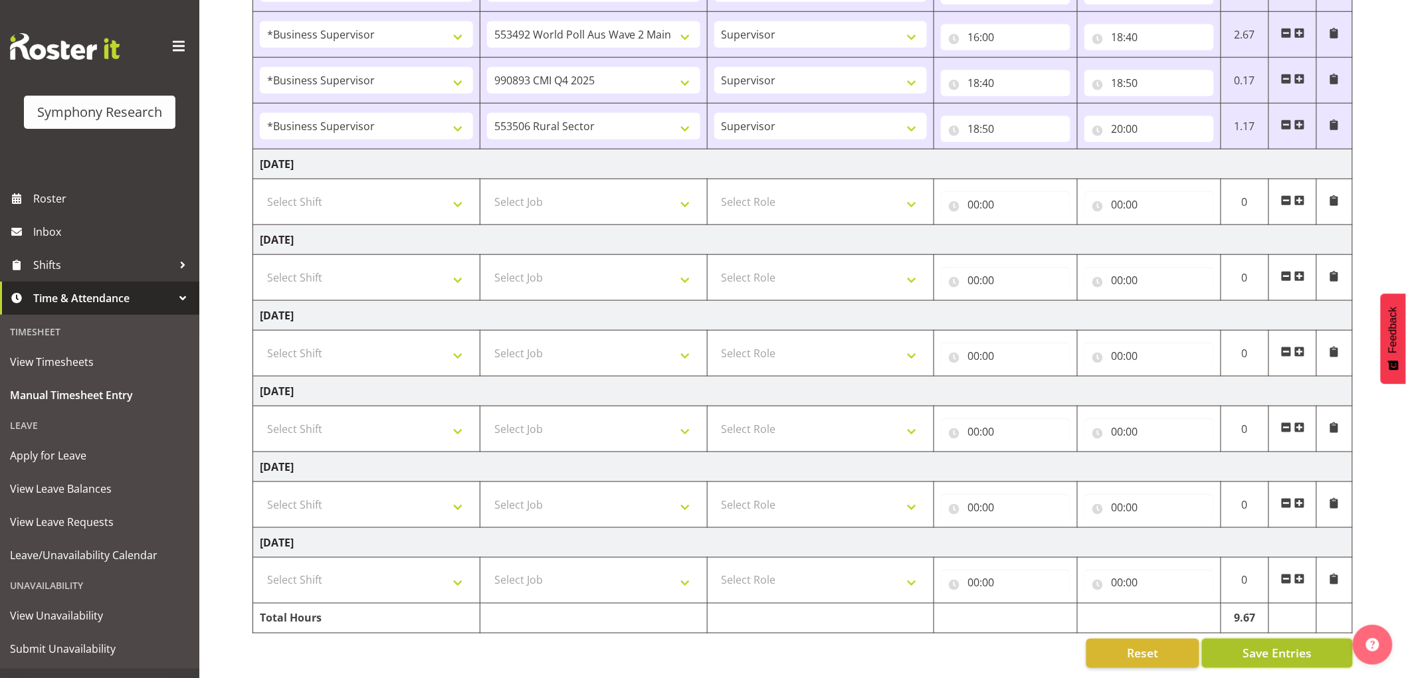
click at [1290, 645] on span "Save Entries" at bounding box center [1276, 653] width 69 height 17
click at [69, 268] on span "Shifts" at bounding box center [103, 265] width 140 height 20
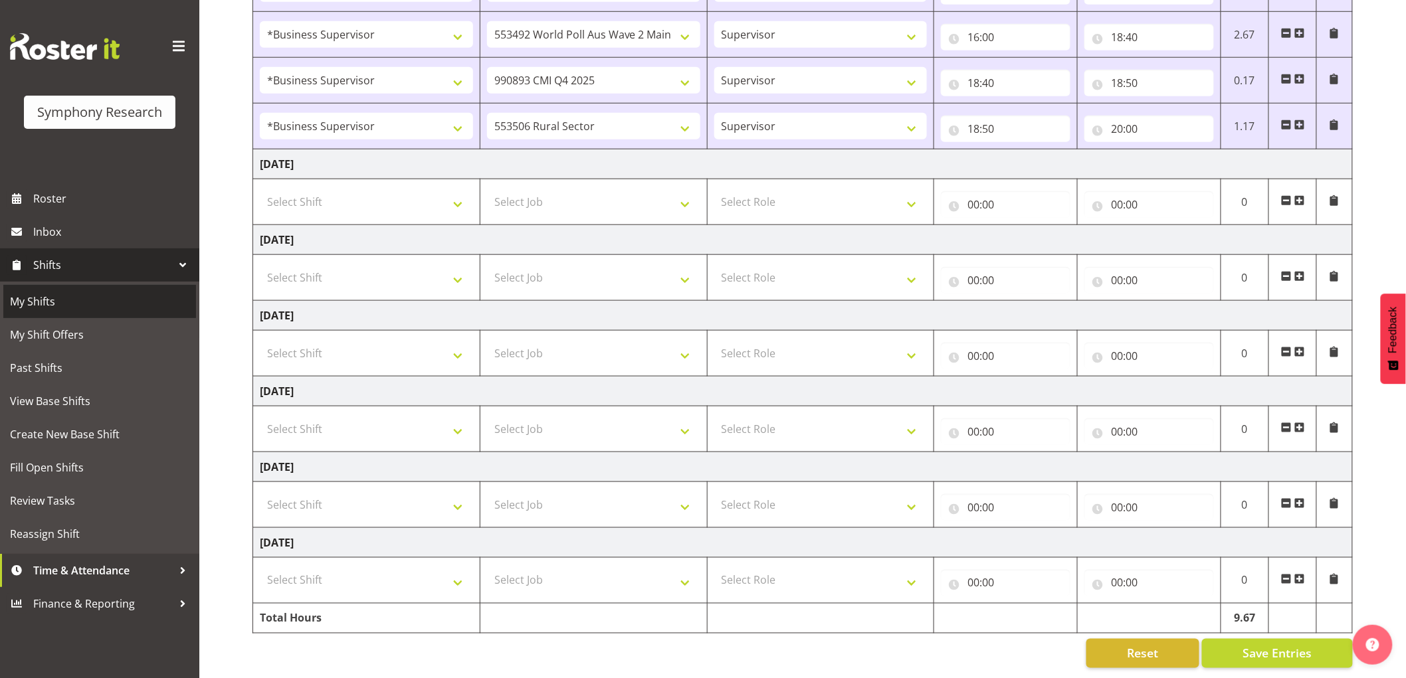
click at [69, 304] on span "My Shifts" at bounding box center [99, 302] width 179 height 20
